Goal: Information Seeking & Learning: Understand process/instructions

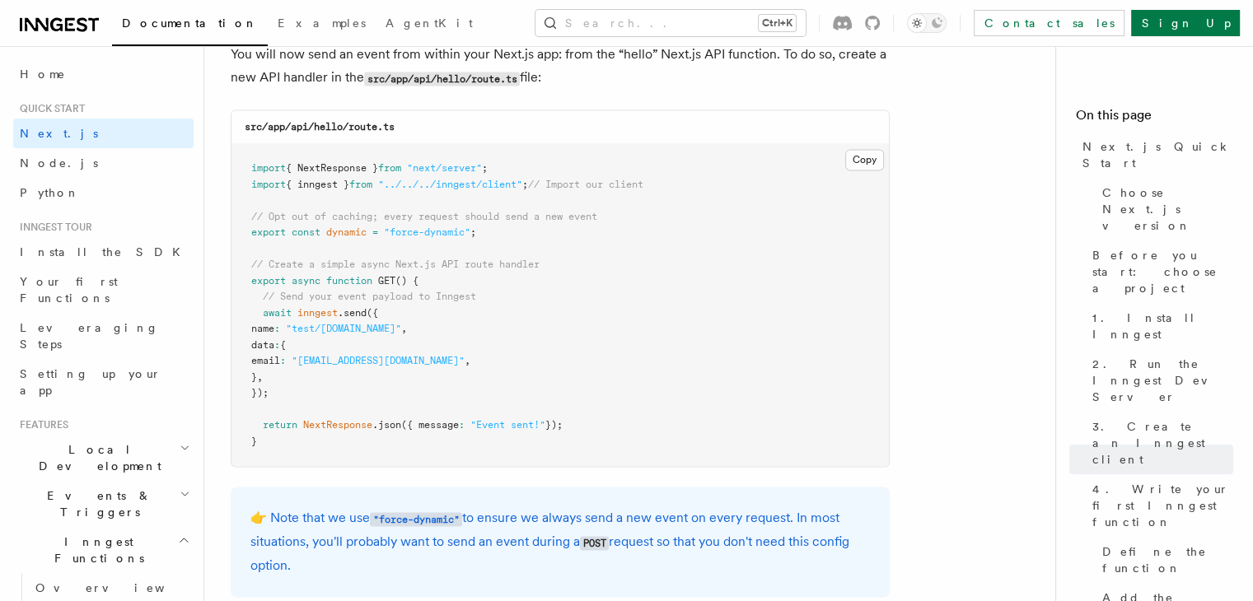
click at [109, 488] on span "Events & Triggers" at bounding box center [96, 504] width 166 height 33
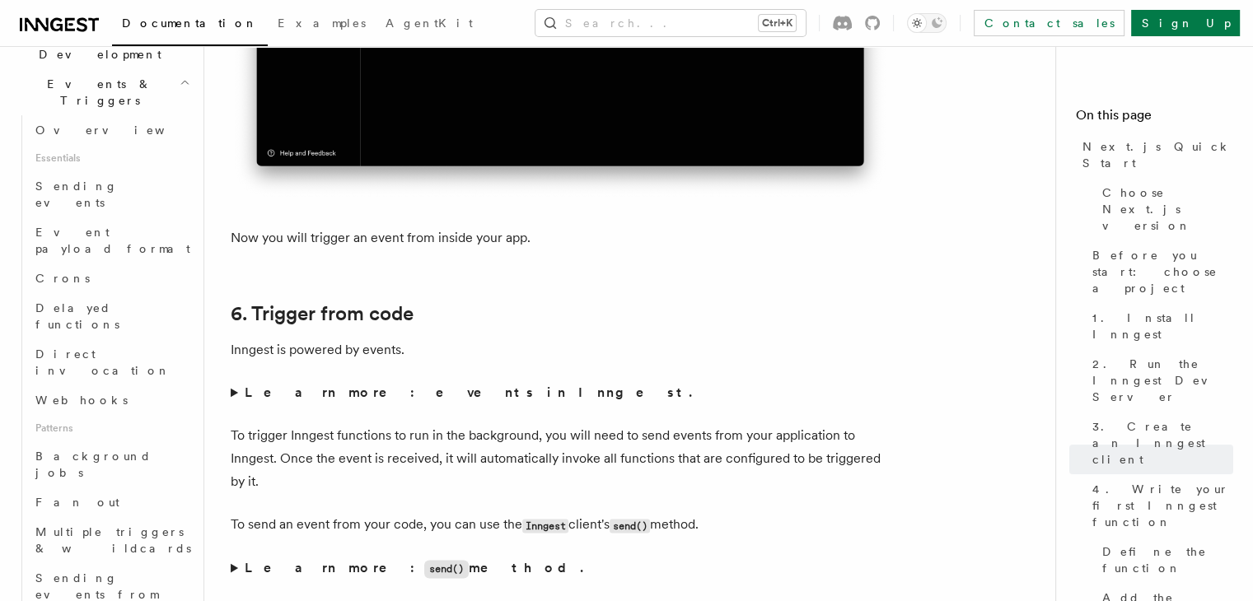
scroll to position [8083, 0]
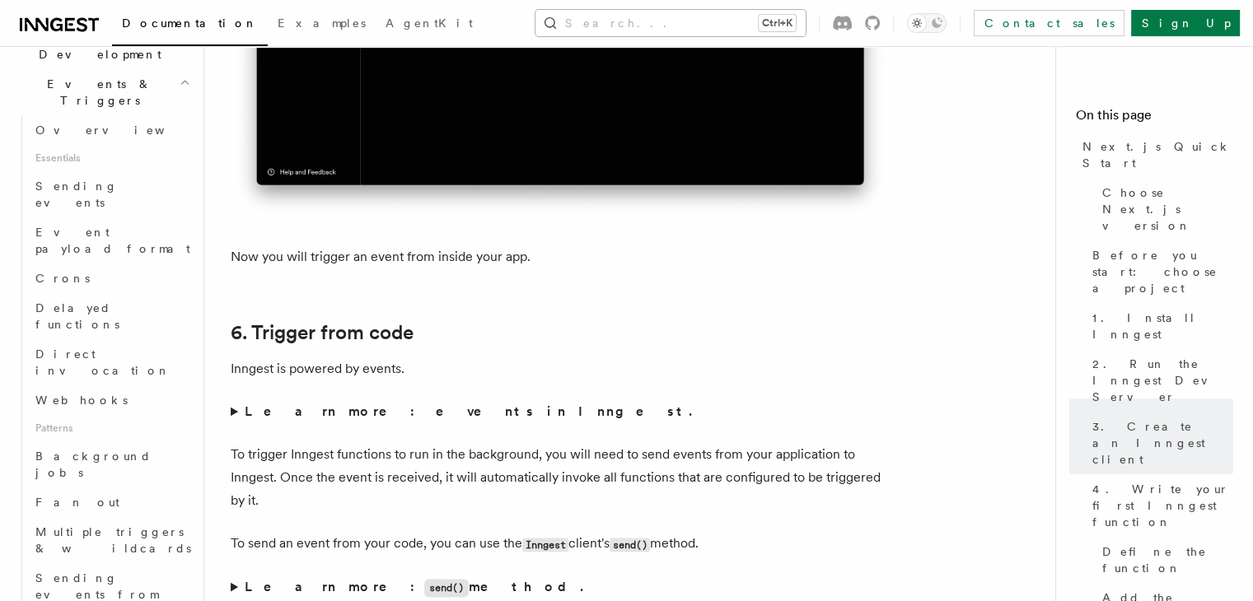
click at [687, 21] on button "Search... Ctrl+K" at bounding box center [670, 23] width 270 height 26
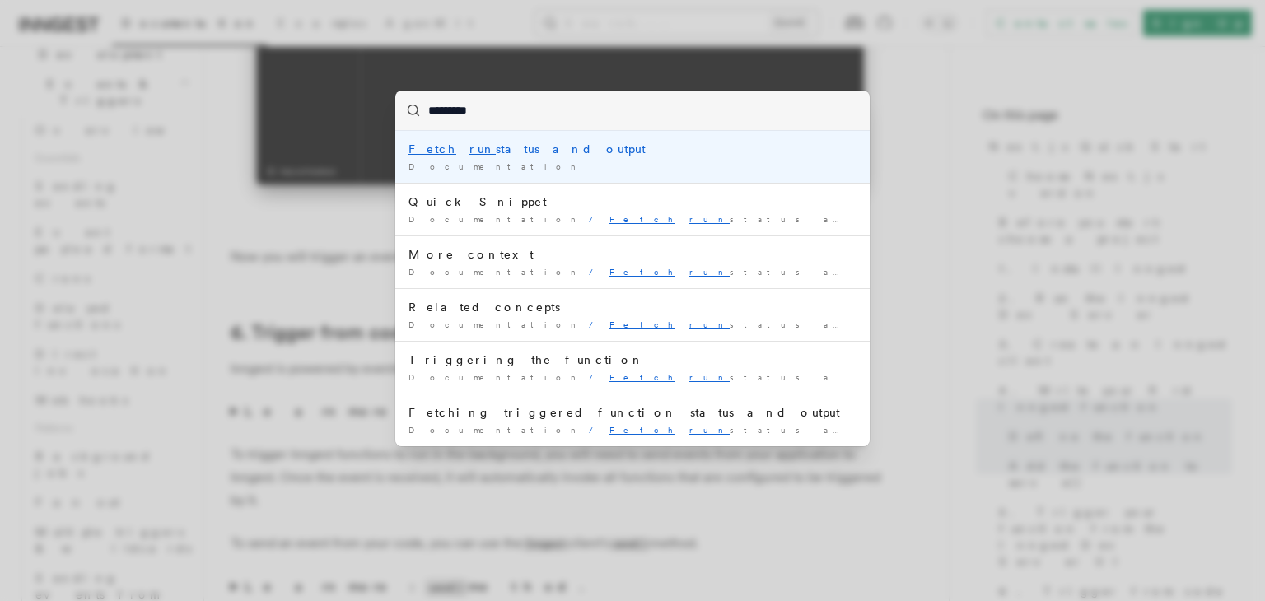
type input "*********"
click at [515, 149] on div "Fetch run status and output" at bounding box center [633, 149] width 448 height 16
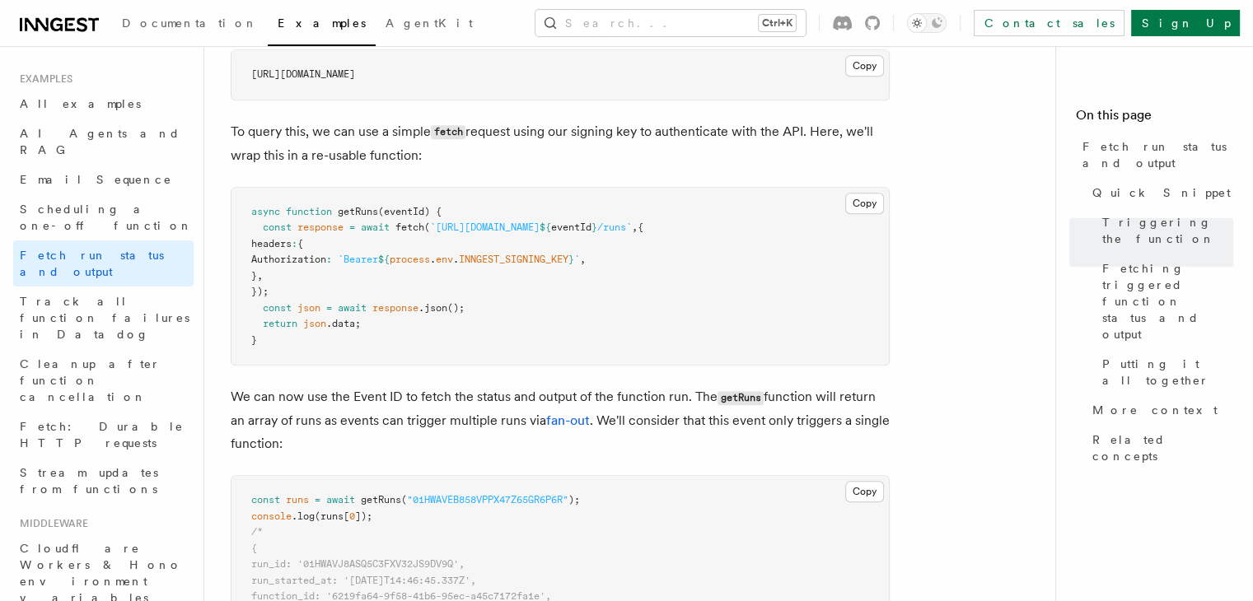
scroll to position [1071, 0]
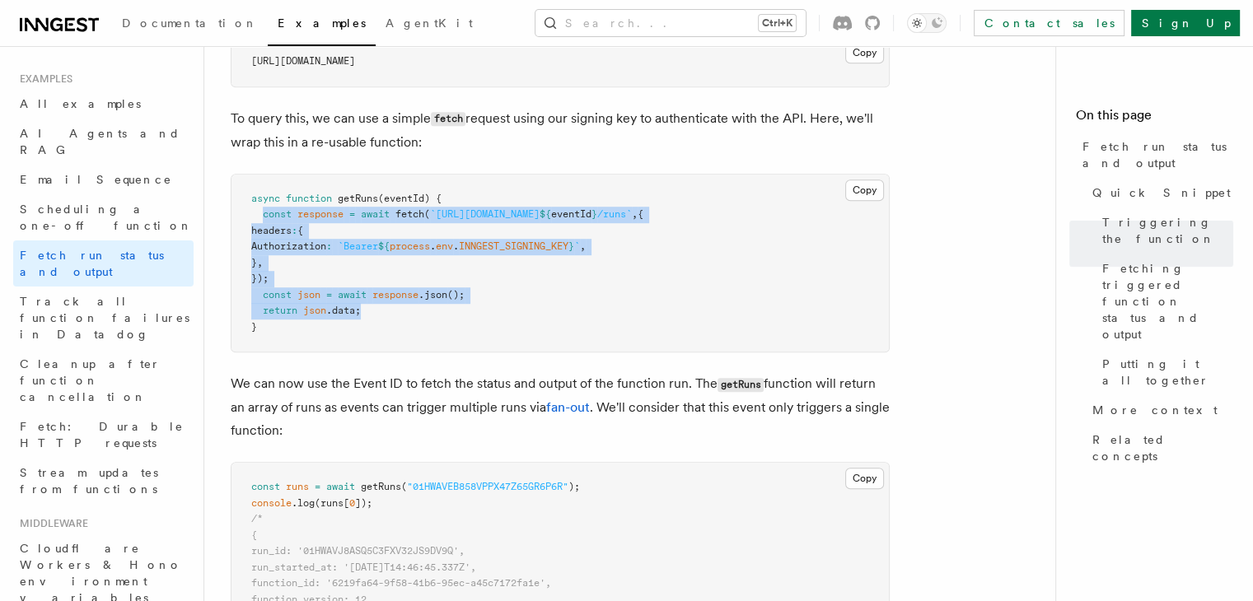
drag, startPoint x: 263, startPoint y: 216, endPoint x: 404, endPoint y: 306, distance: 167.1
click at [404, 306] on pre "async function getRuns (eventId) { const response = await fetch ( `[URL][DOMAIN…" at bounding box center [559, 264] width 657 height 178
copy code "const response = await fetch ( `[URL][DOMAIN_NAME] ${ eventId } /runs` , { head…"
click at [867, 195] on button "Copy Copied" at bounding box center [864, 190] width 39 height 21
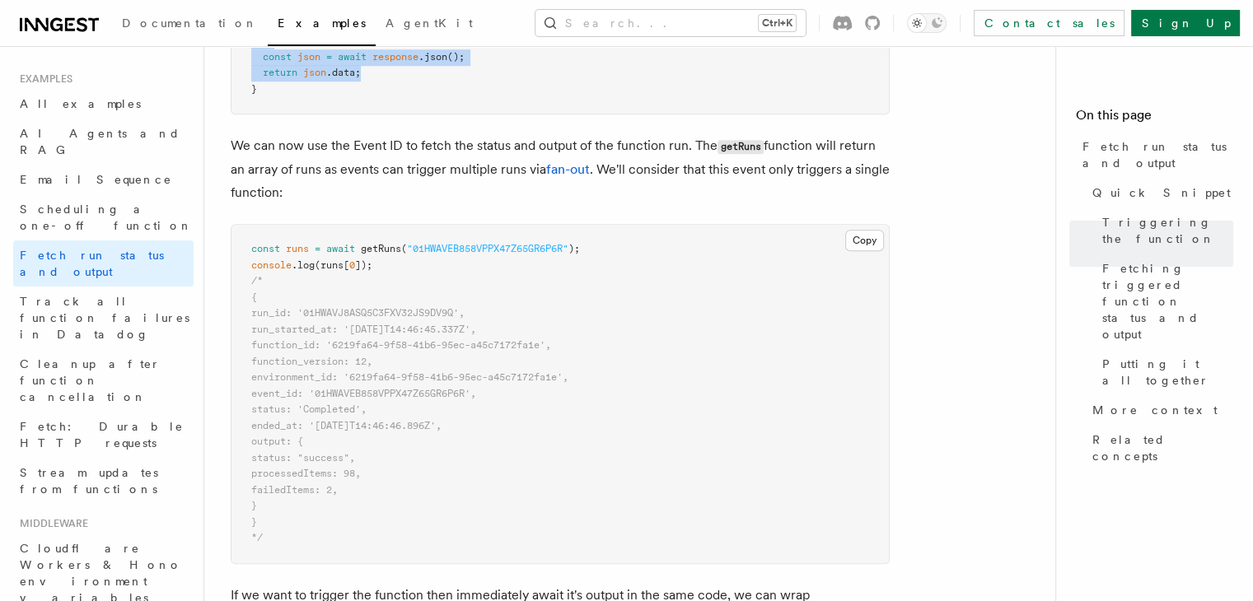
scroll to position [1318, 0]
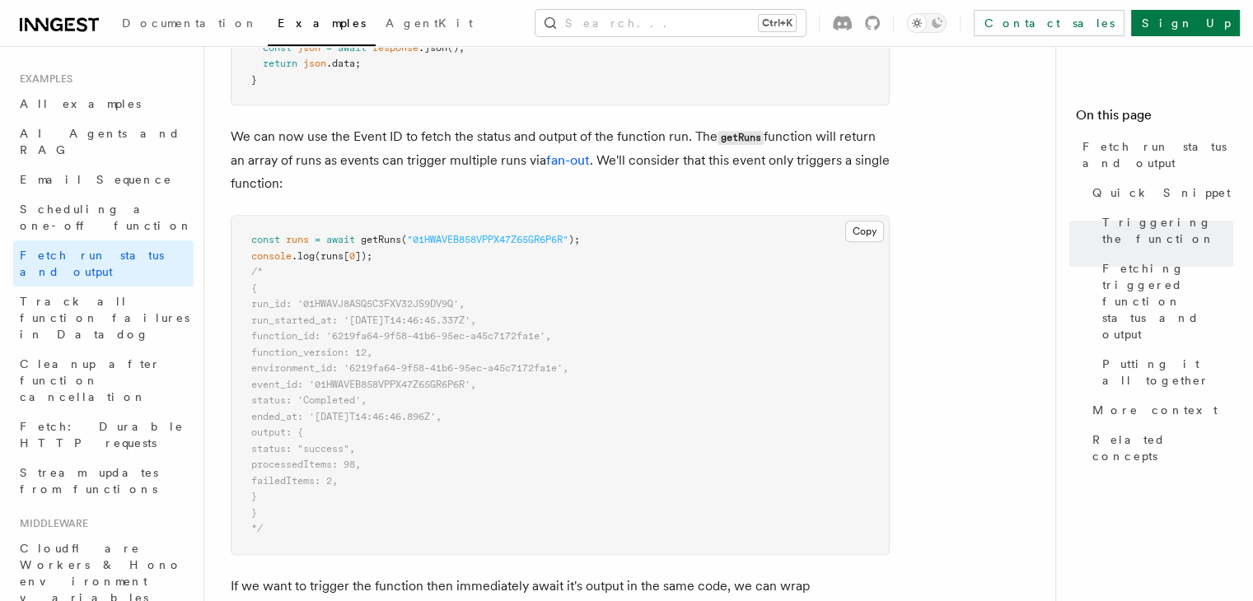
click at [282, 402] on span "status: 'Completed'," at bounding box center [308, 401] width 115 height 12
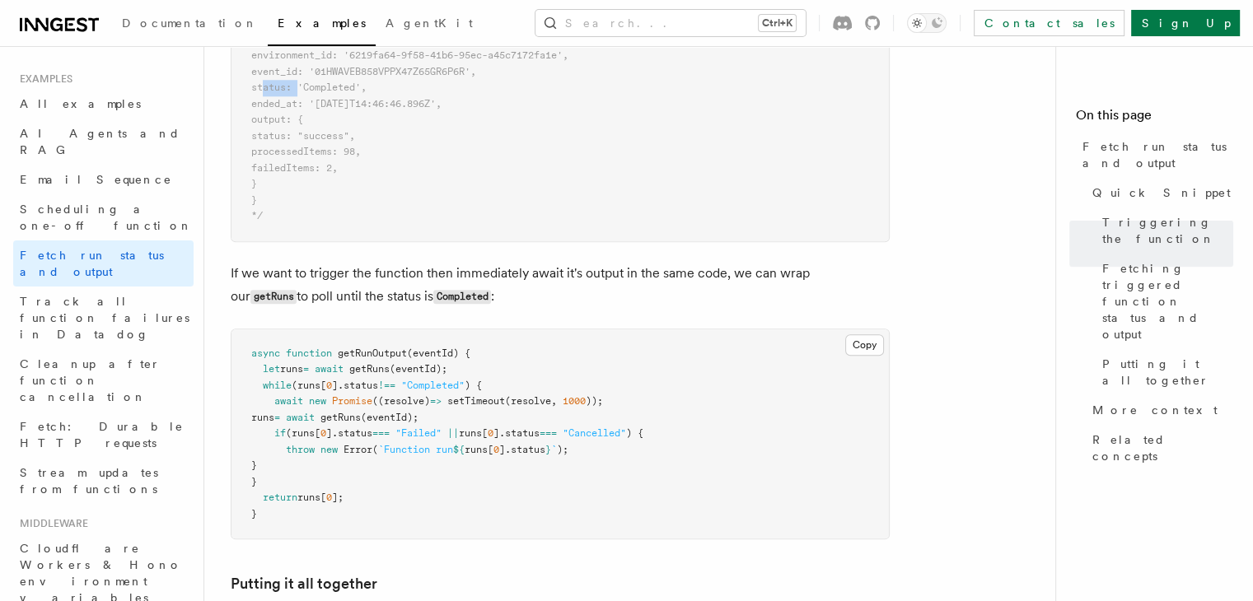
scroll to position [1648, 0]
